Goal: Task Accomplishment & Management: Use online tool/utility

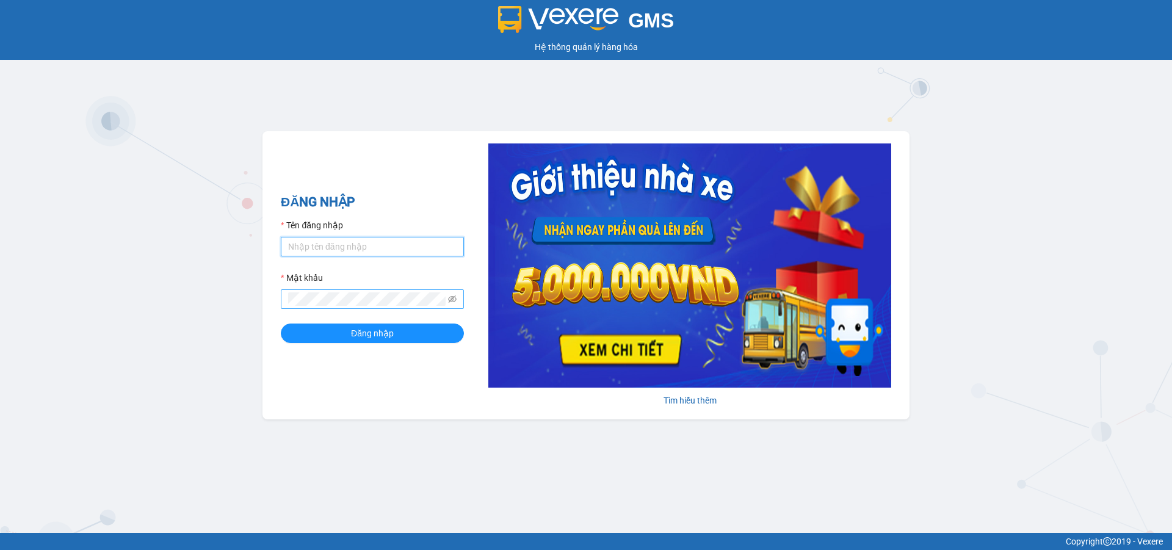
type input "ptha.hhg"
click at [281, 324] on button "Đăng nhập" at bounding box center [372, 334] width 183 height 20
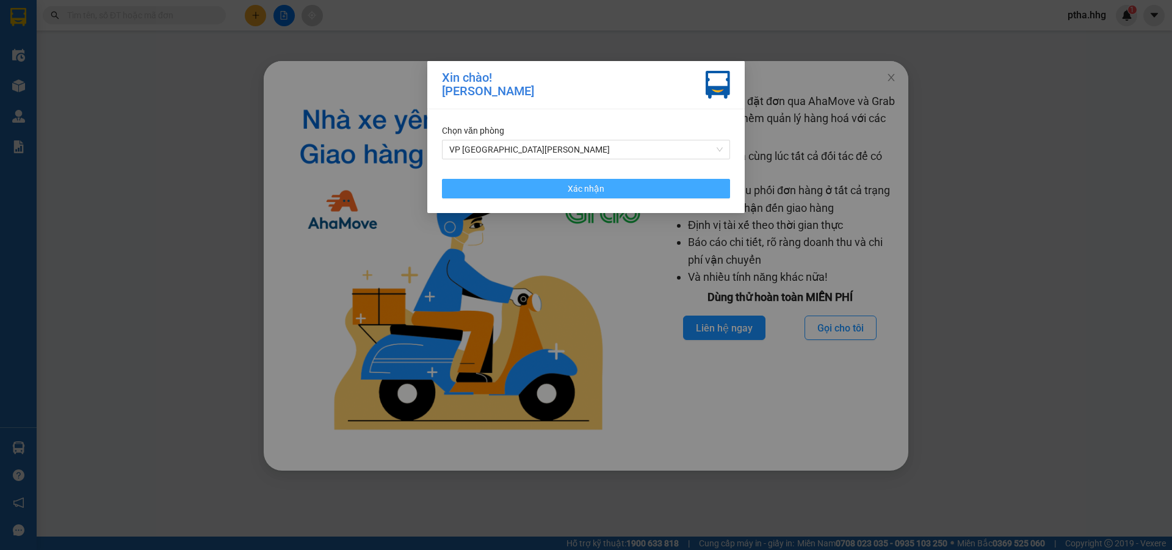
click at [619, 186] on button "Xác nhận" at bounding box center [586, 189] width 288 height 20
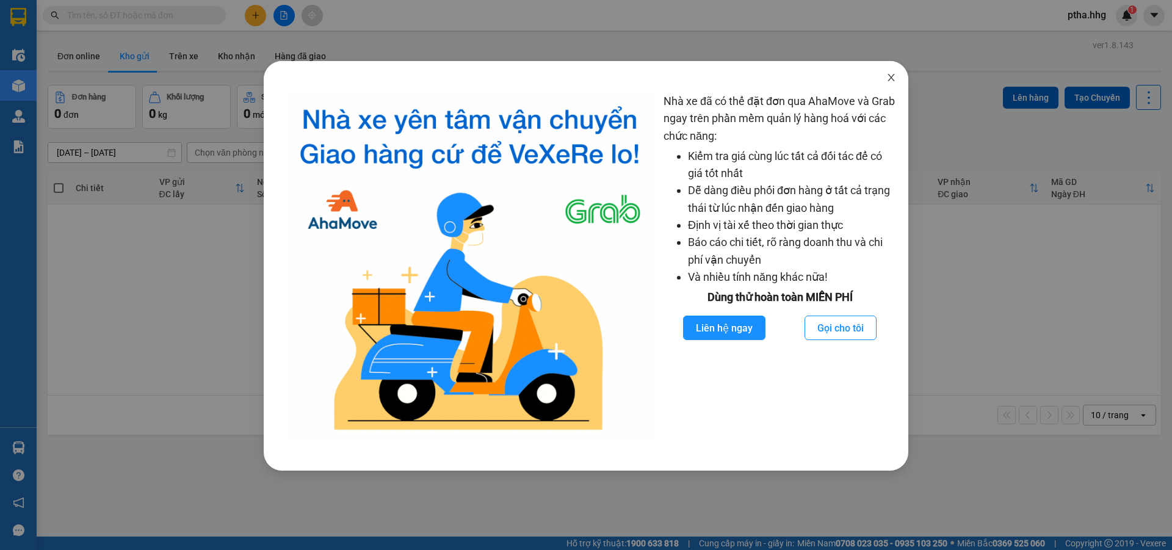
click at [894, 78] on icon "close" at bounding box center [892, 78] width 10 height 10
